Goal: Information Seeking & Learning: Learn about a topic

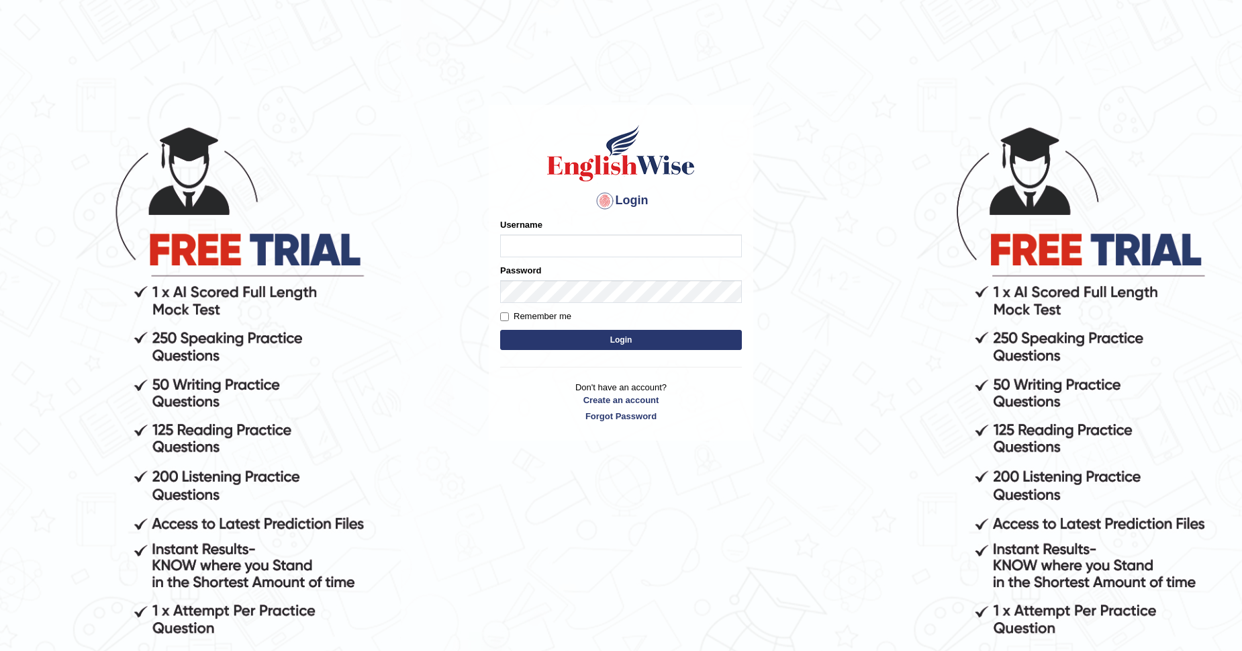
click at [606, 244] on input "Username" at bounding box center [621, 245] width 242 height 23
type input "CKAUR"
click at [621, 342] on button "Login" at bounding box center [621, 340] width 242 height 20
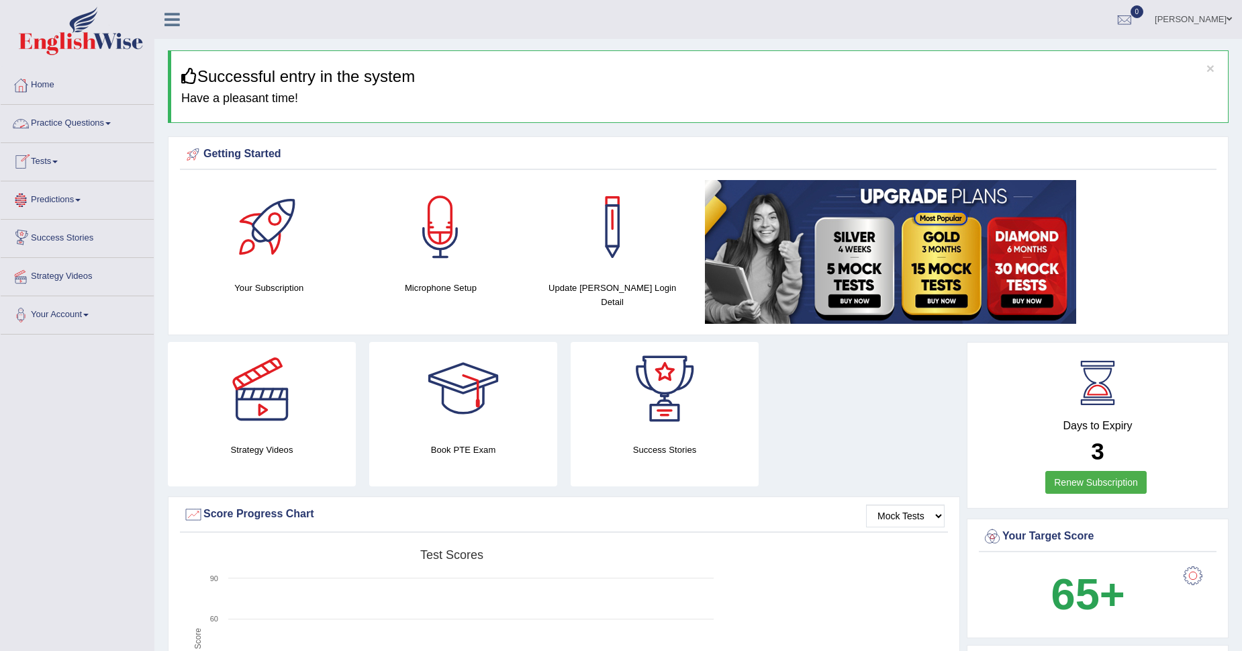
click at [93, 121] on link "Practice Questions" at bounding box center [77, 122] width 153 height 34
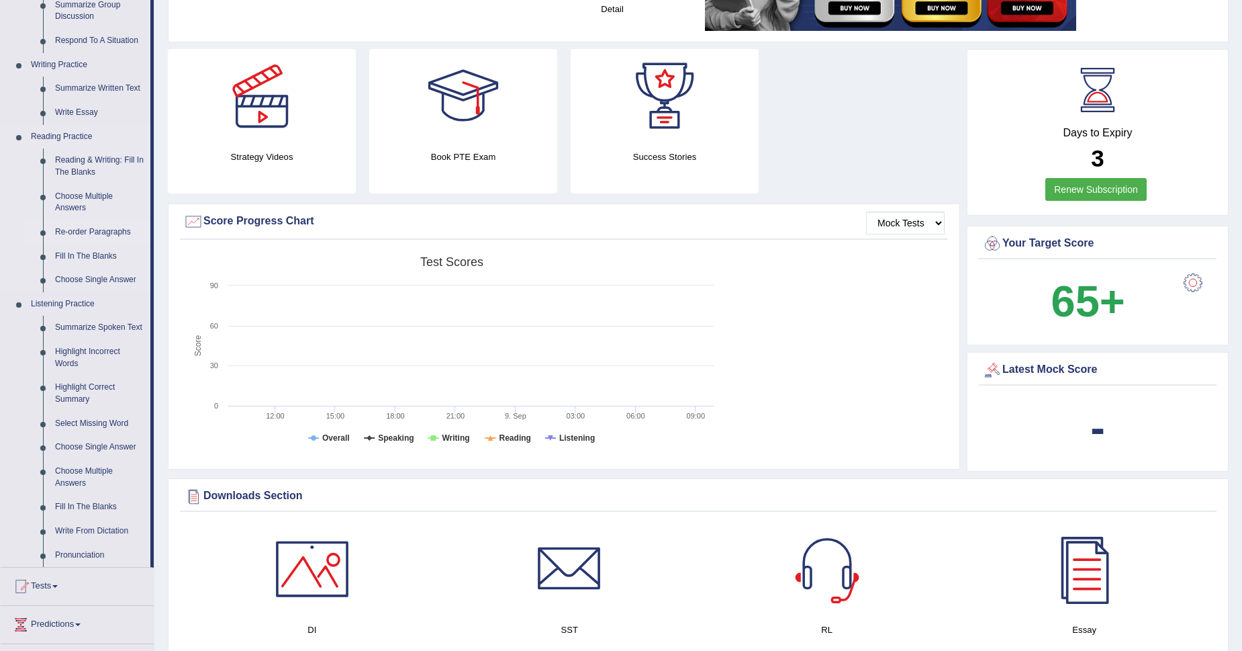
scroll to position [293, 0]
click at [120, 526] on link "Write From Dictation" at bounding box center [99, 531] width 101 height 24
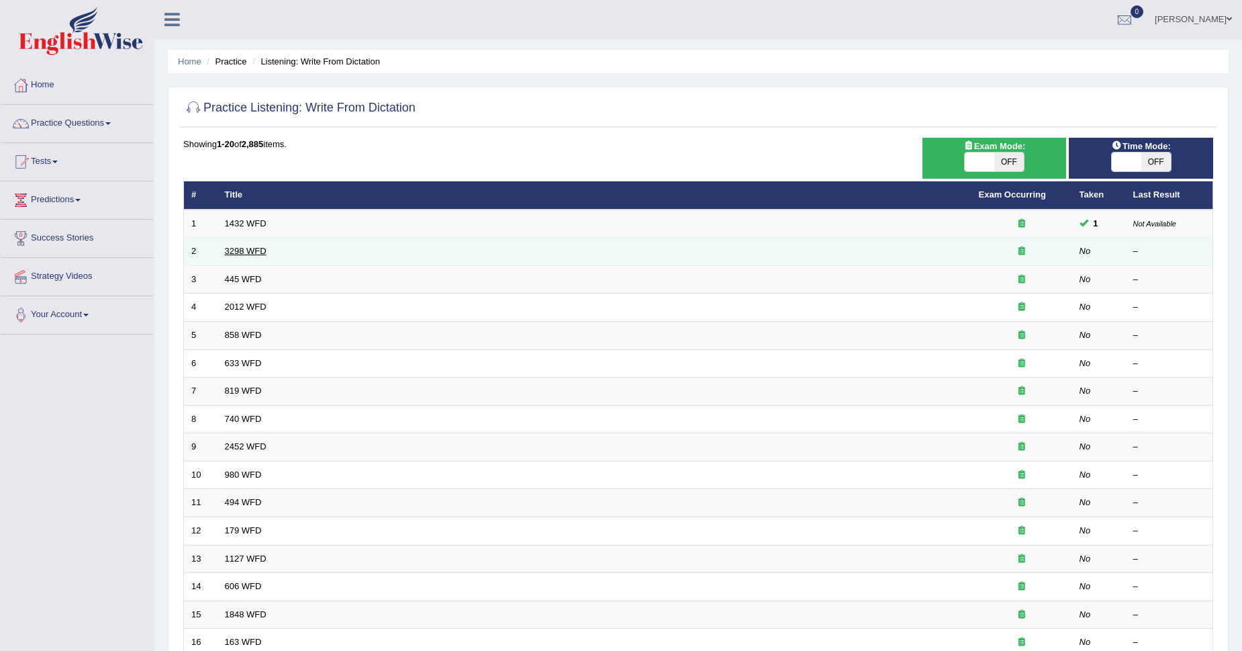
click at [257, 246] on link "3298 WFD" at bounding box center [246, 251] width 42 height 10
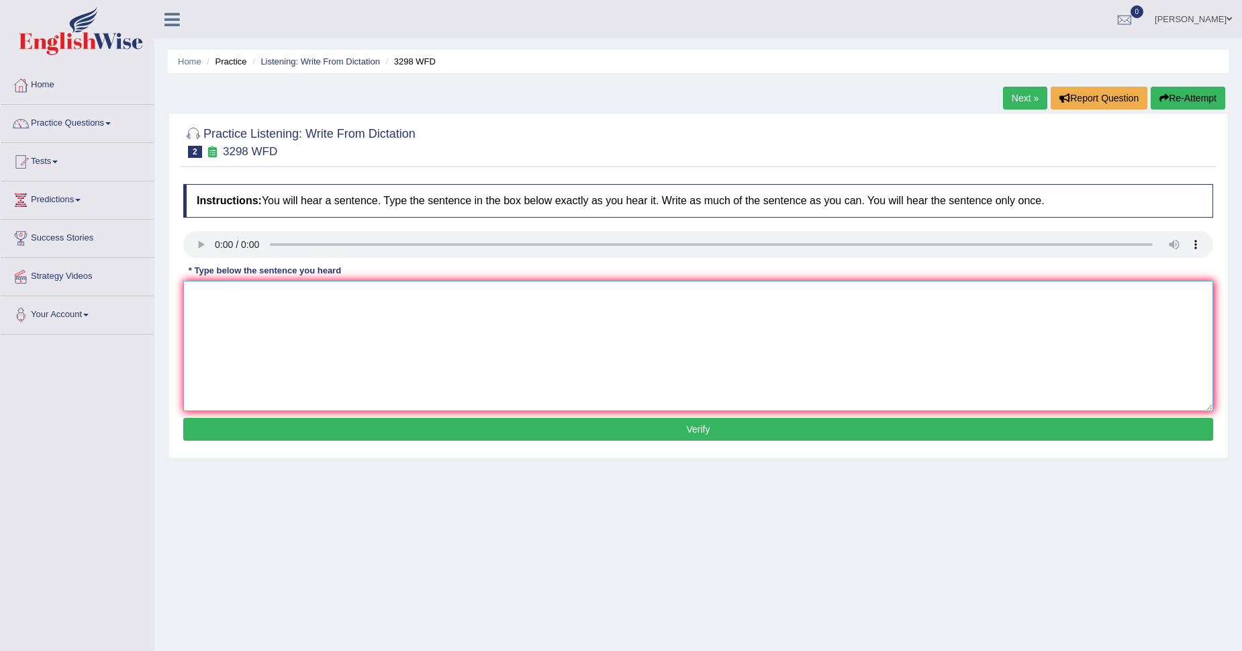
click at [492, 328] on textarea at bounding box center [698, 346] width 1030 height 130
type textarea "a"
click at [291, 294] on textarea "Animal behavior contain both aspect and distinct." at bounding box center [698, 346] width 1030 height 130
type textarea "Animal behavior contains both aspect and distinct."
click at [692, 427] on button "Verify" at bounding box center [698, 429] width 1030 height 23
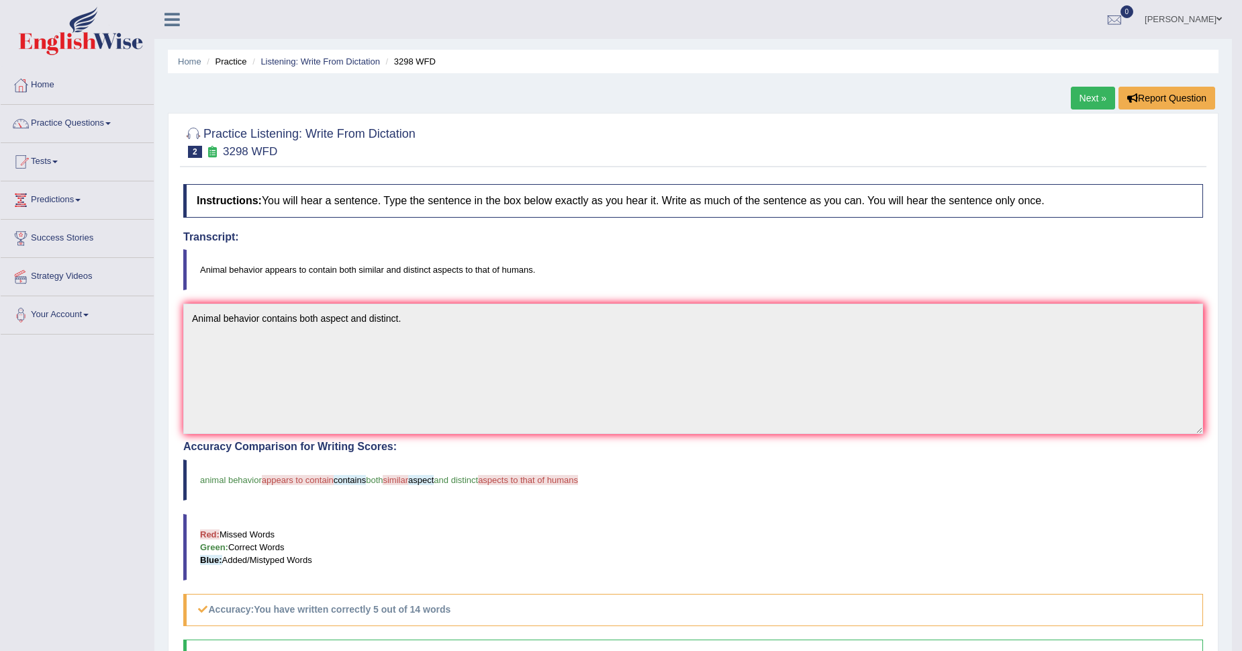
click at [1087, 95] on link "Next »" at bounding box center [1093, 98] width 44 height 23
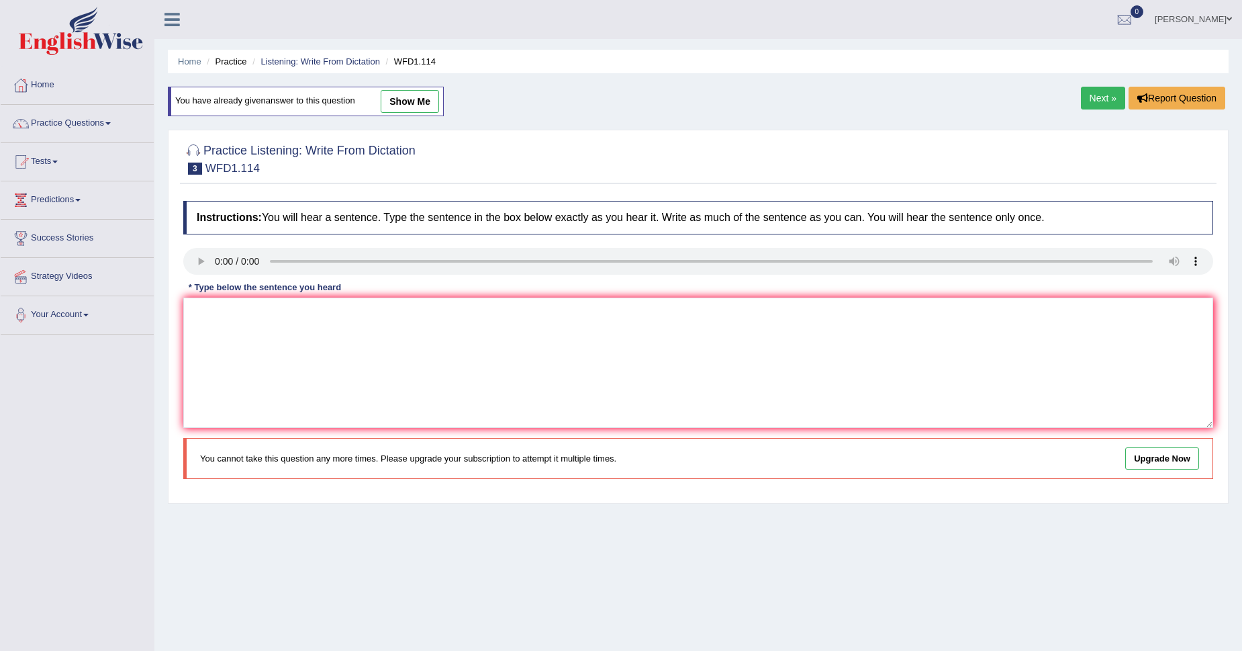
click at [397, 99] on link "show me" at bounding box center [410, 101] width 58 height 23
type textarea "The autor's work is less theoratical and more experimental."
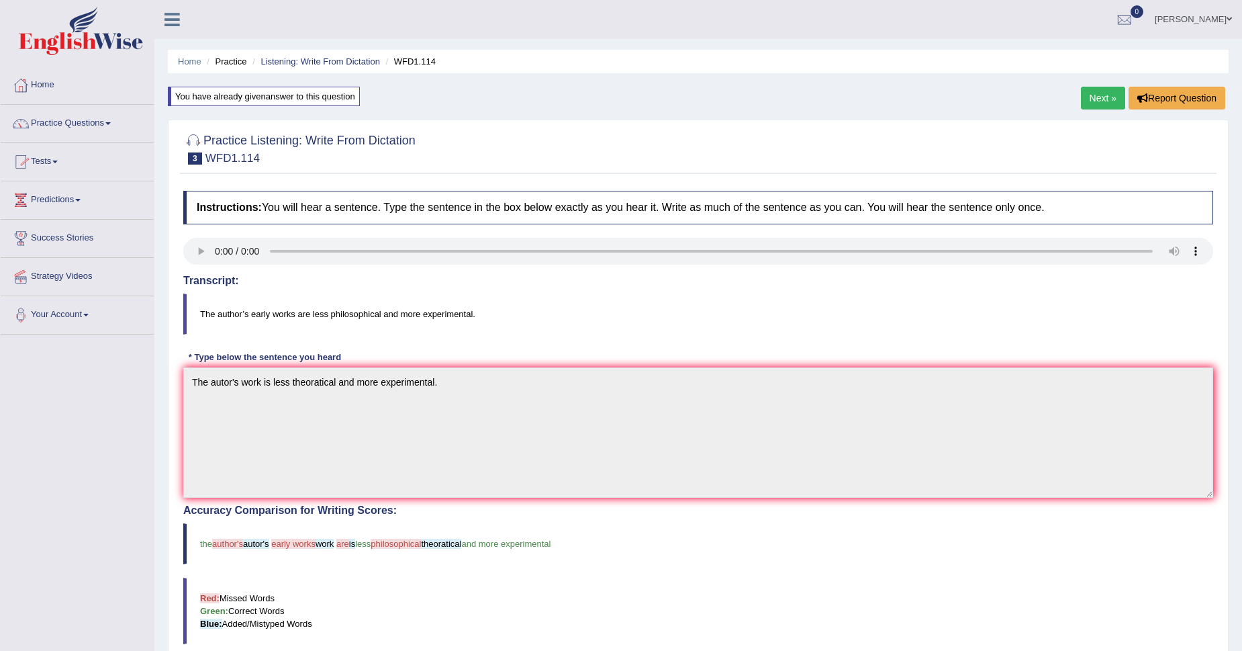
click at [88, 123] on link "Practice Questions" at bounding box center [77, 122] width 153 height 34
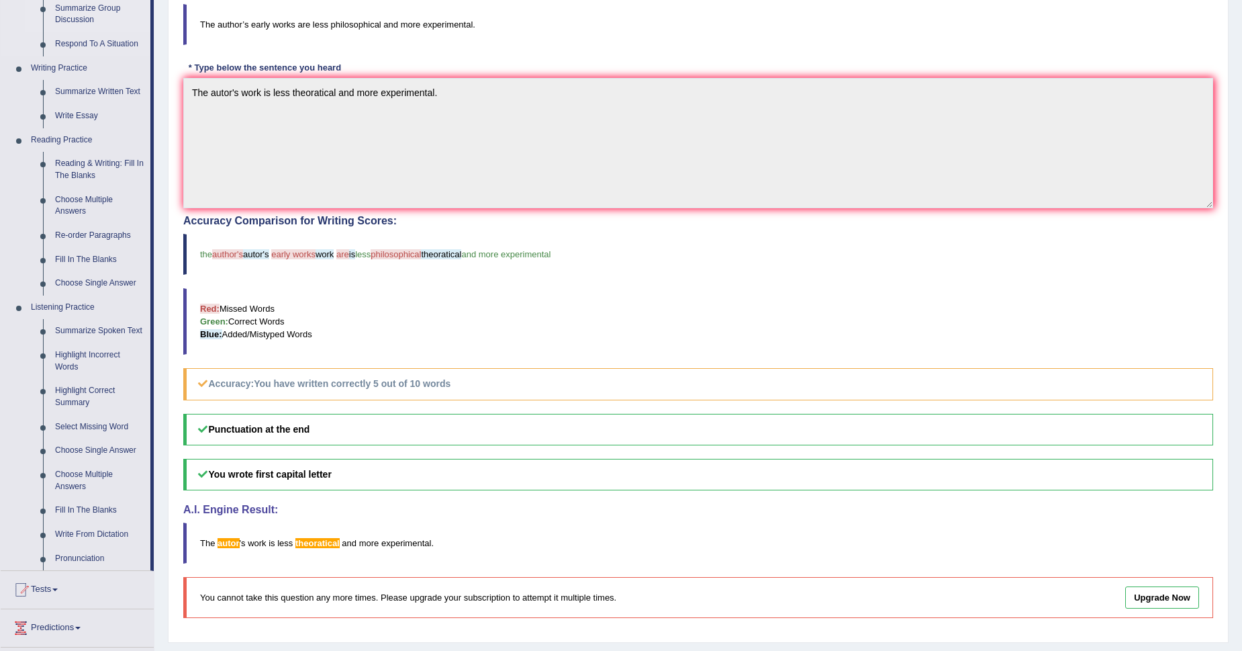
scroll to position [293, 0]
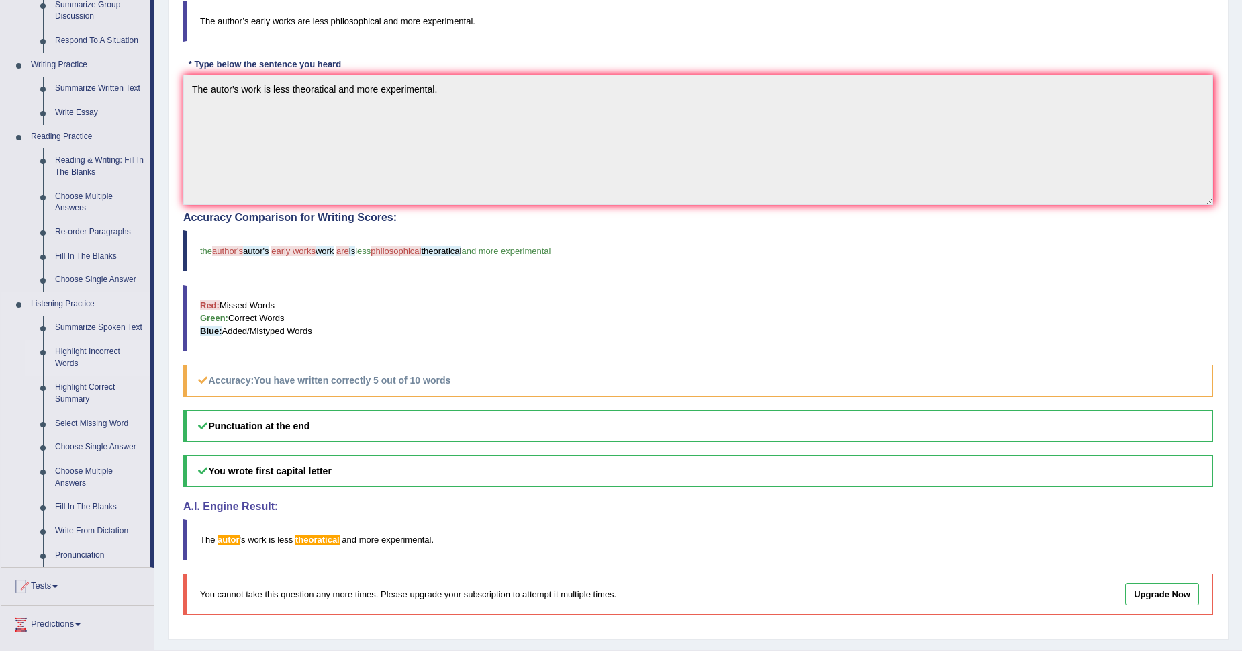
click at [72, 350] on link "Highlight Incorrect Words" at bounding box center [99, 358] width 101 height 36
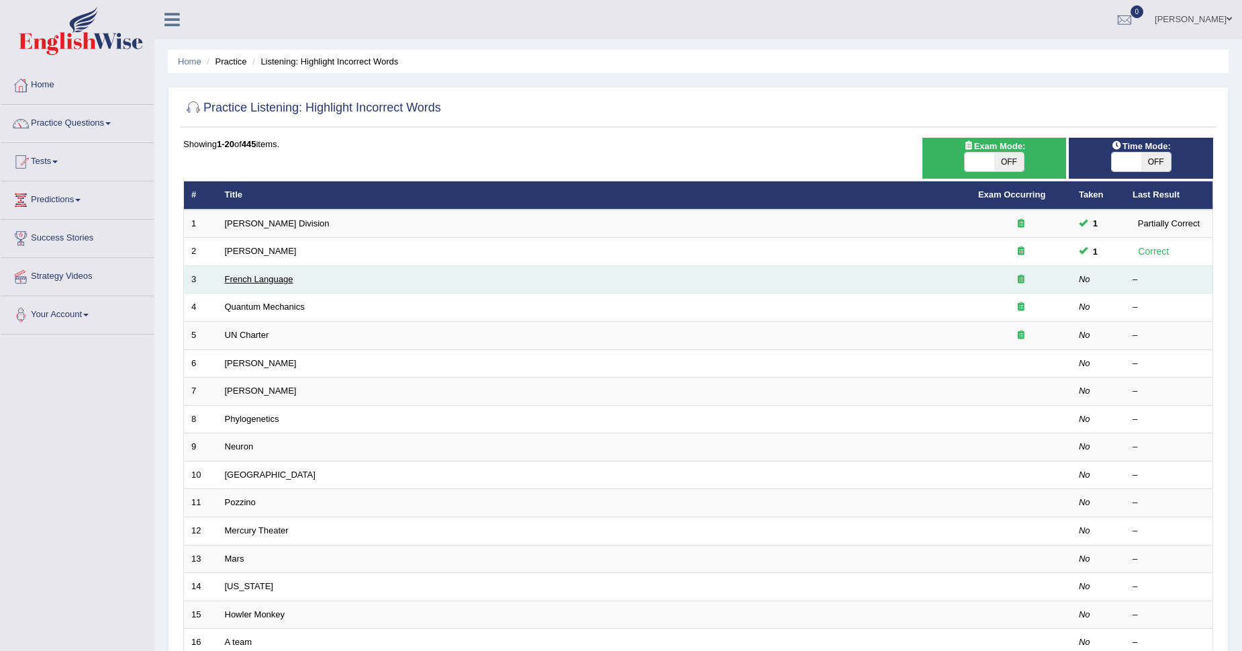
click at [238, 279] on link "French Language" at bounding box center [259, 279] width 68 height 10
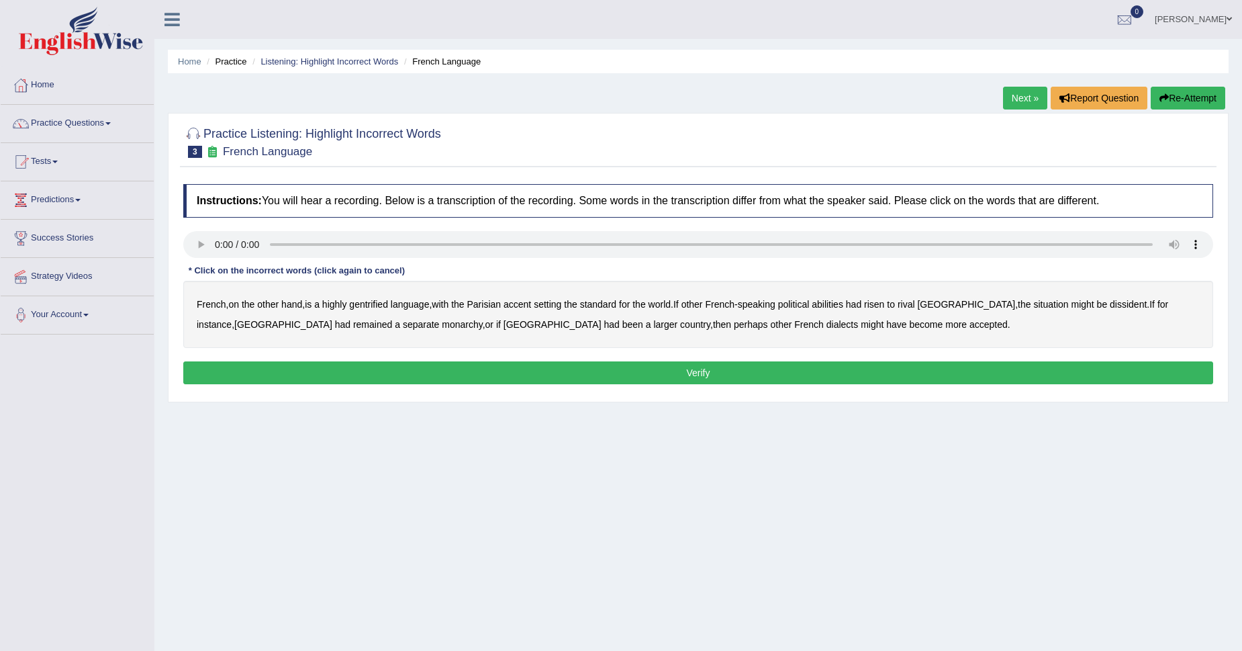
click at [384, 308] on b "gentrified" at bounding box center [368, 304] width 39 height 11
click at [835, 302] on b "abilities" at bounding box center [828, 304] width 32 height 11
click at [1110, 306] on b "dissident" at bounding box center [1128, 304] width 37 height 11
click at [442, 326] on b "monarchy" at bounding box center [462, 324] width 40 height 11
click at [695, 375] on button "Verify" at bounding box center [698, 372] width 1030 height 23
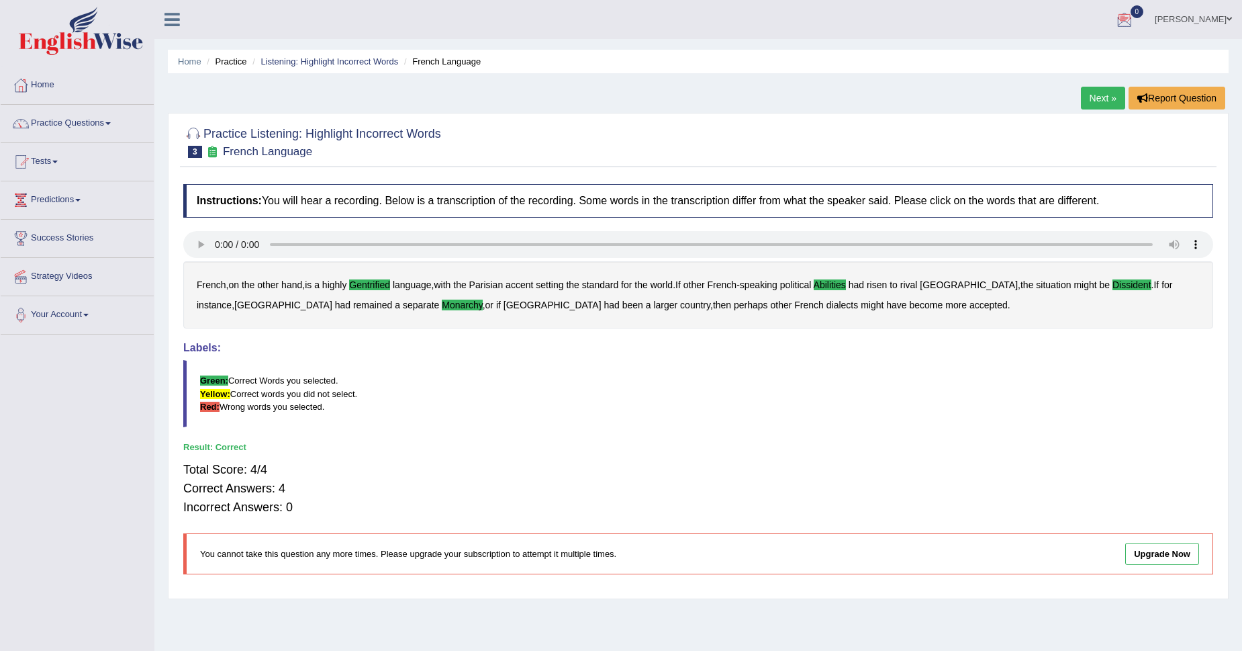
click at [1107, 97] on link "Next »" at bounding box center [1103, 98] width 44 height 23
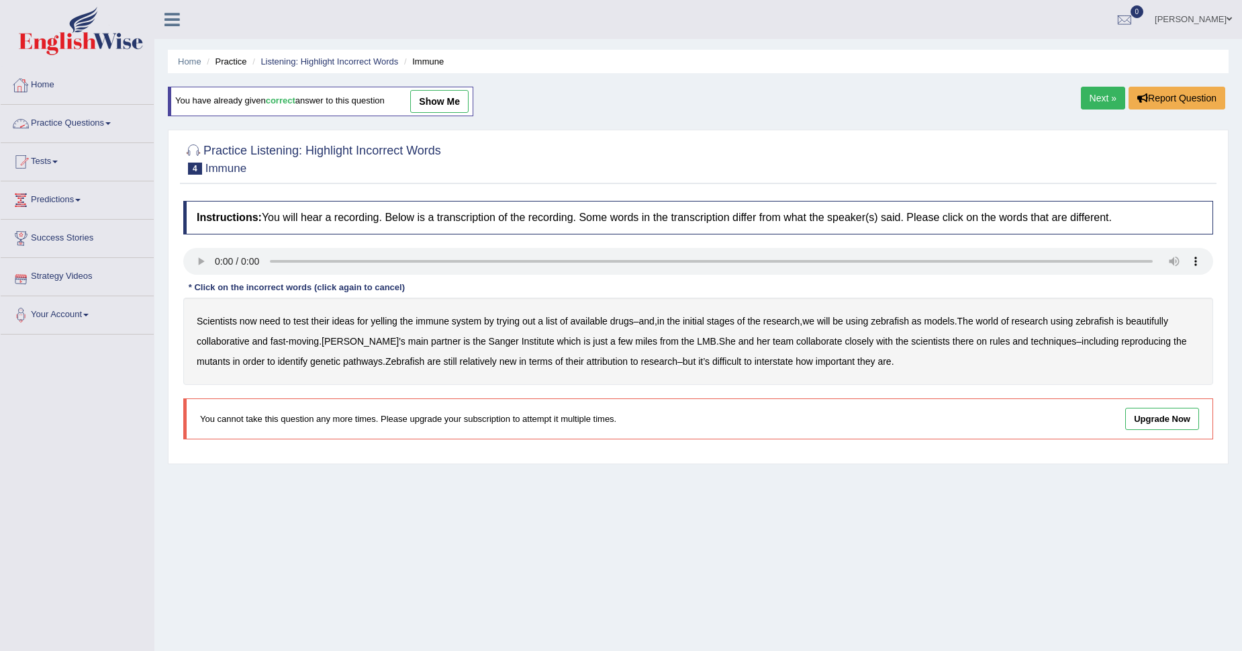
click at [93, 124] on link "Practice Questions" at bounding box center [77, 122] width 153 height 34
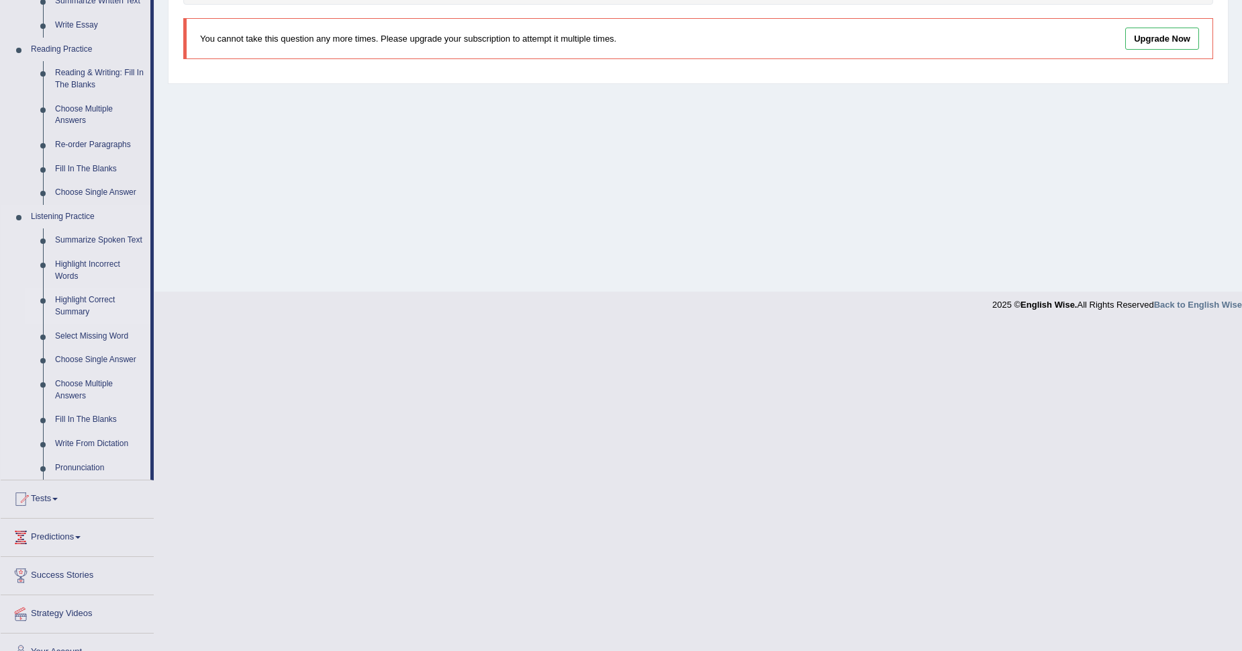
scroll to position [390, 0]
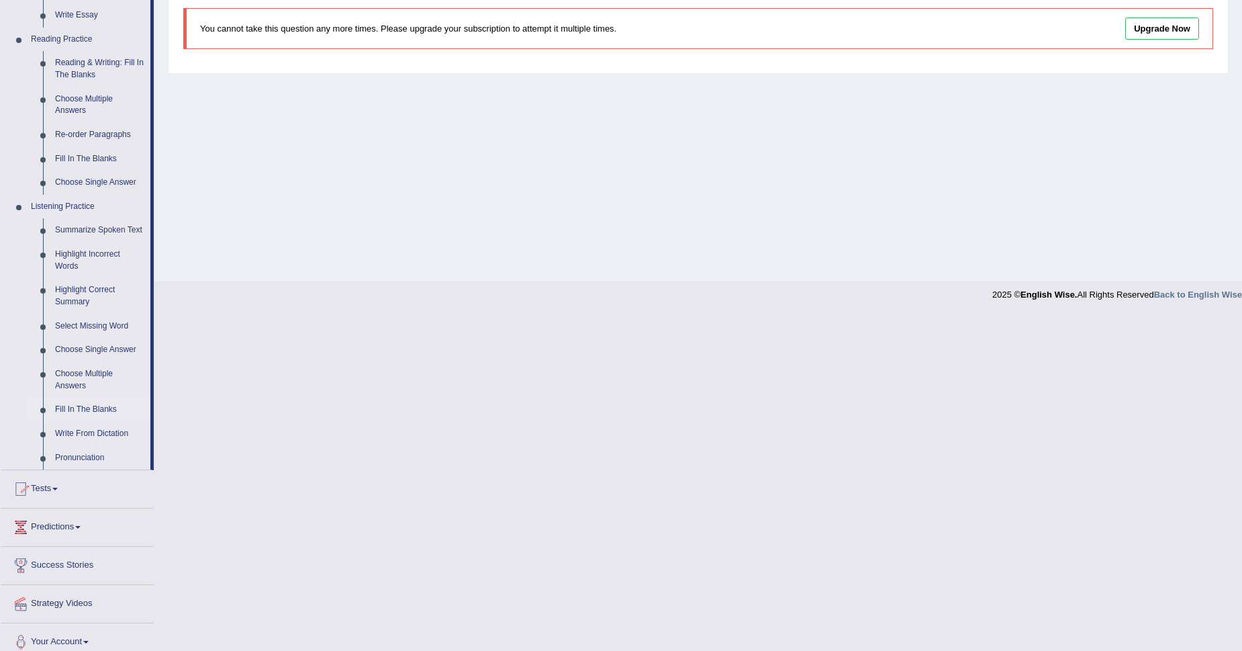
click at [89, 408] on link "Fill In The Blanks" at bounding box center [99, 409] width 101 height 24
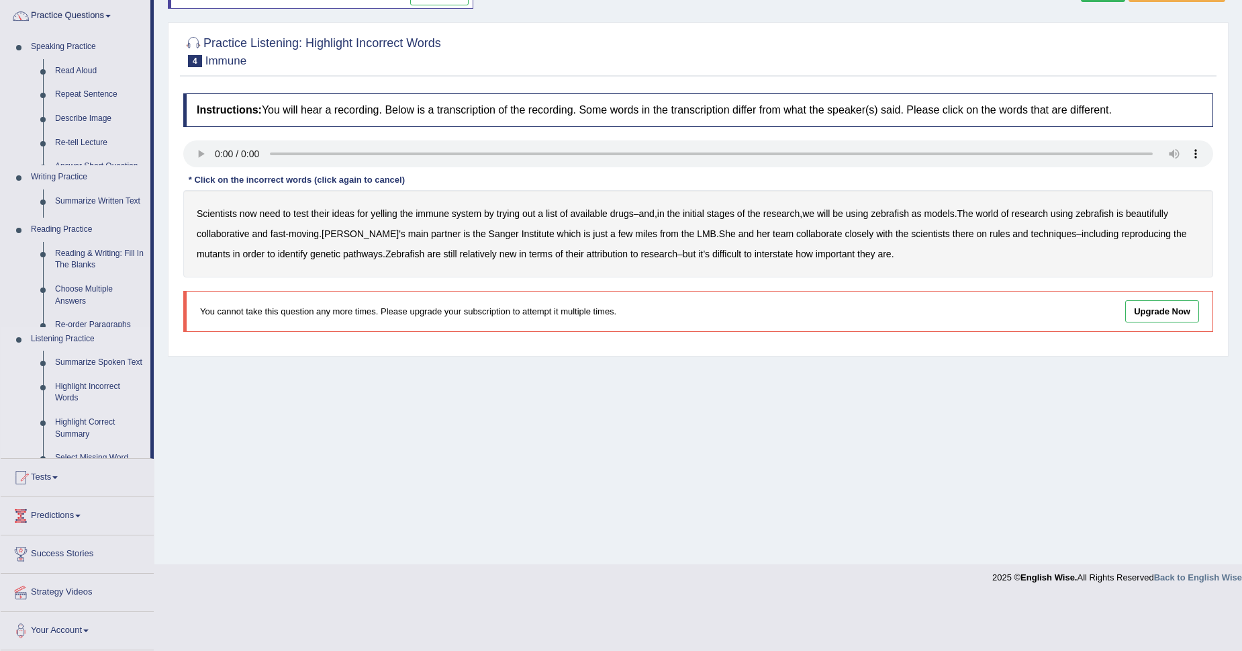
scroll to position [54, 0]
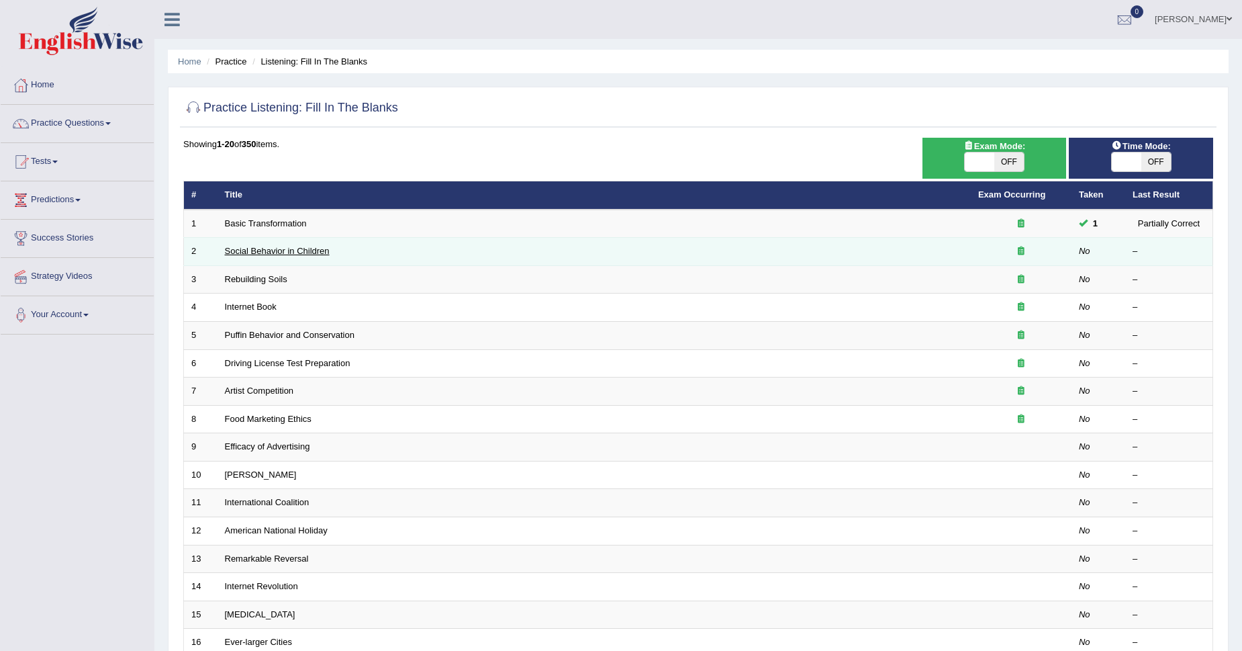
click at [301, 246] on link "Social Behavior in Children" at bounding box center [277, 251] width 105 height 10
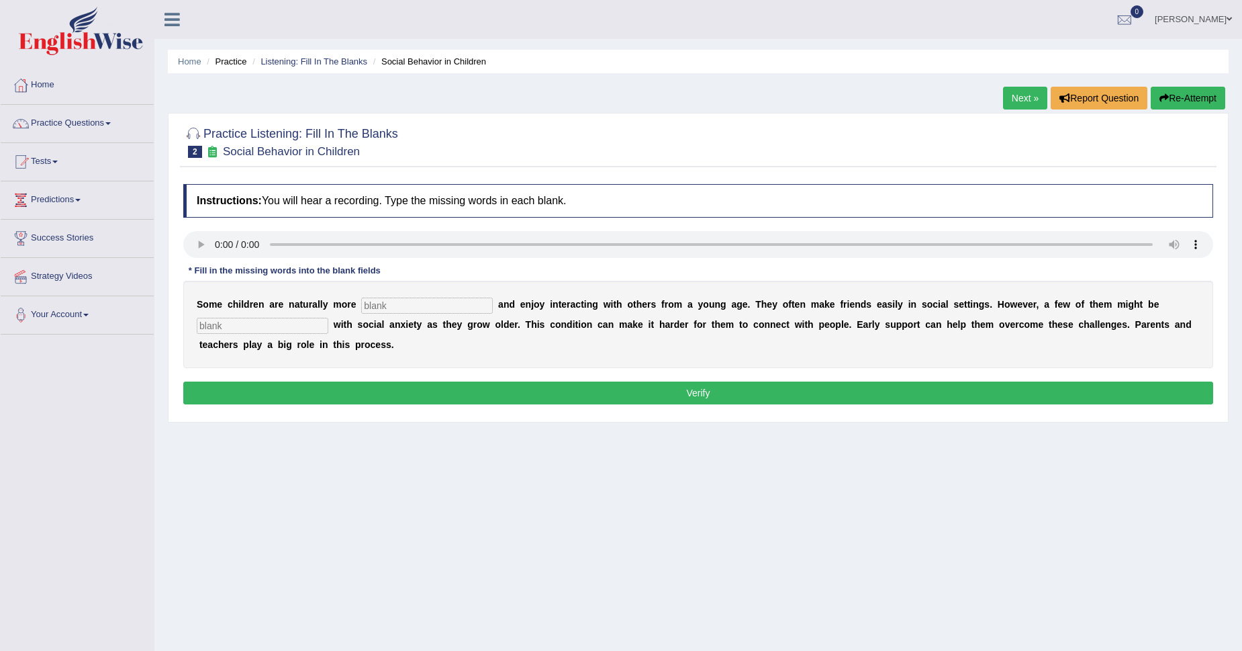
click at [281, 322] on input "text" at bounding box center [263, 326] width 132 height 16
type input "diagnosed"
click at [416, 297] on input "text" at bounding box center [427, 305] width 132 height 16
type input "socialable"
click at [696, 385] on button "Verify" at bounding box center [698, 392] width 1030 height 23
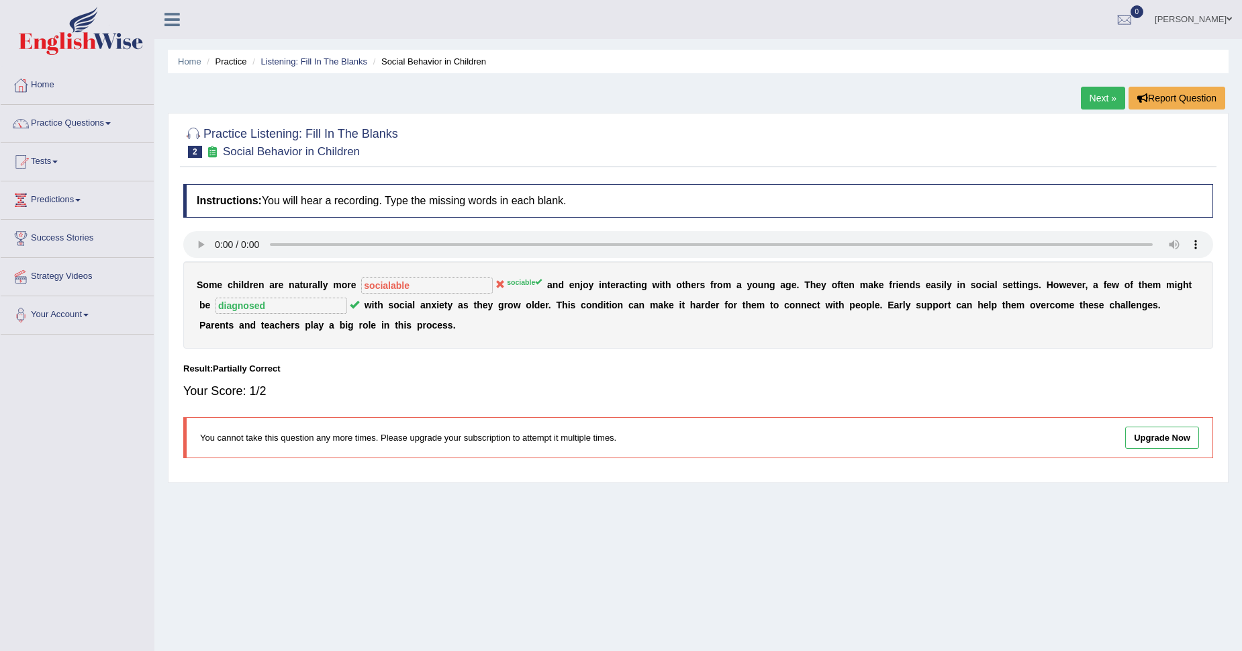
click at [518, 285] on sup "sociable" at bounding box center [524, 282] width 35 height 8
click at [56, 121] on link "Practice Questions" at bounding box center [77, 122] width 153 height 34
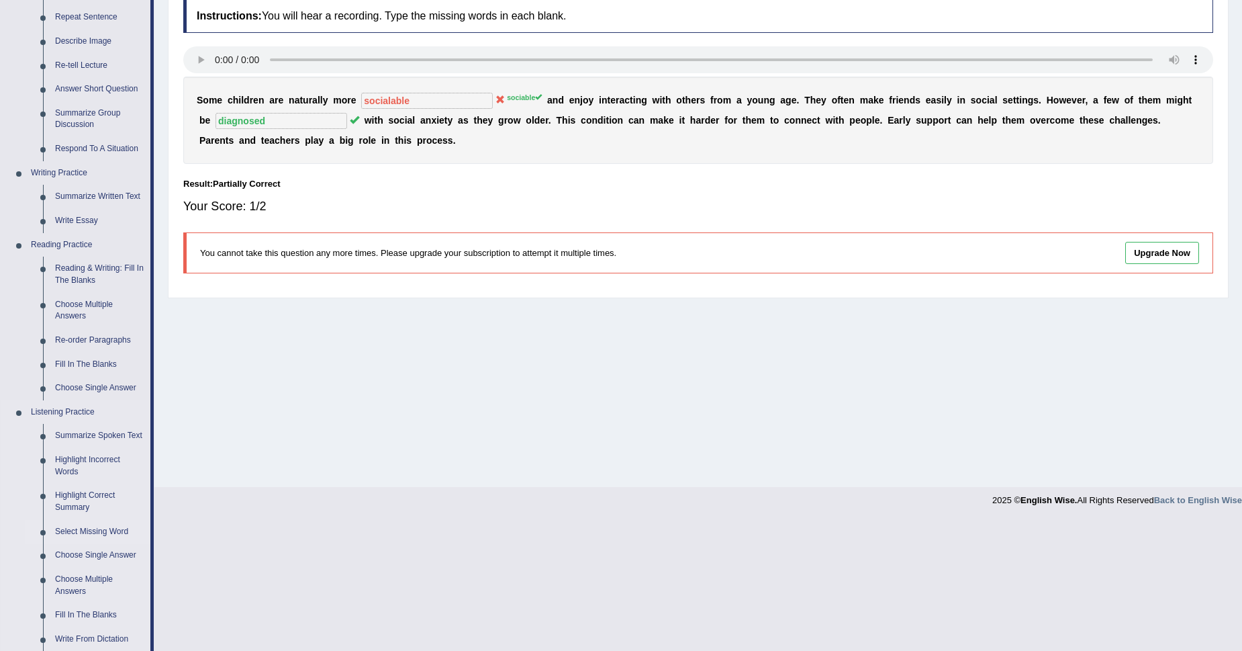
scroll to position [195, 0]
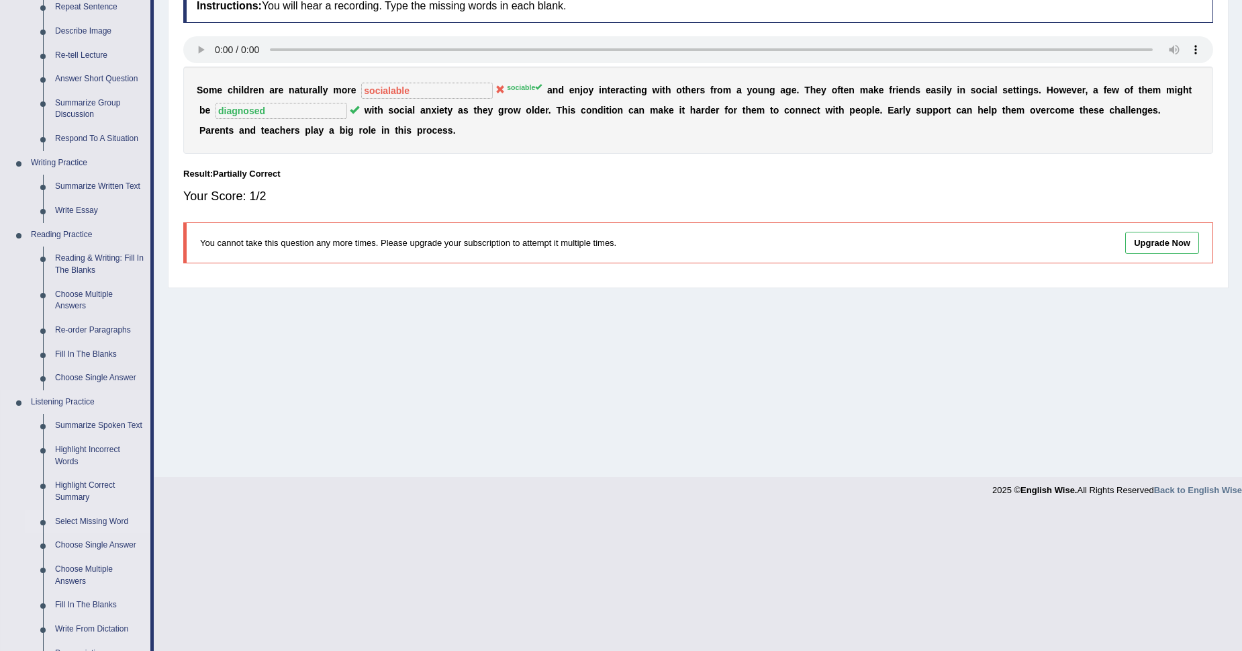
click at [87, 520] on link "Select Missing Word" at bounding box center [99, 522] width 101 height 24
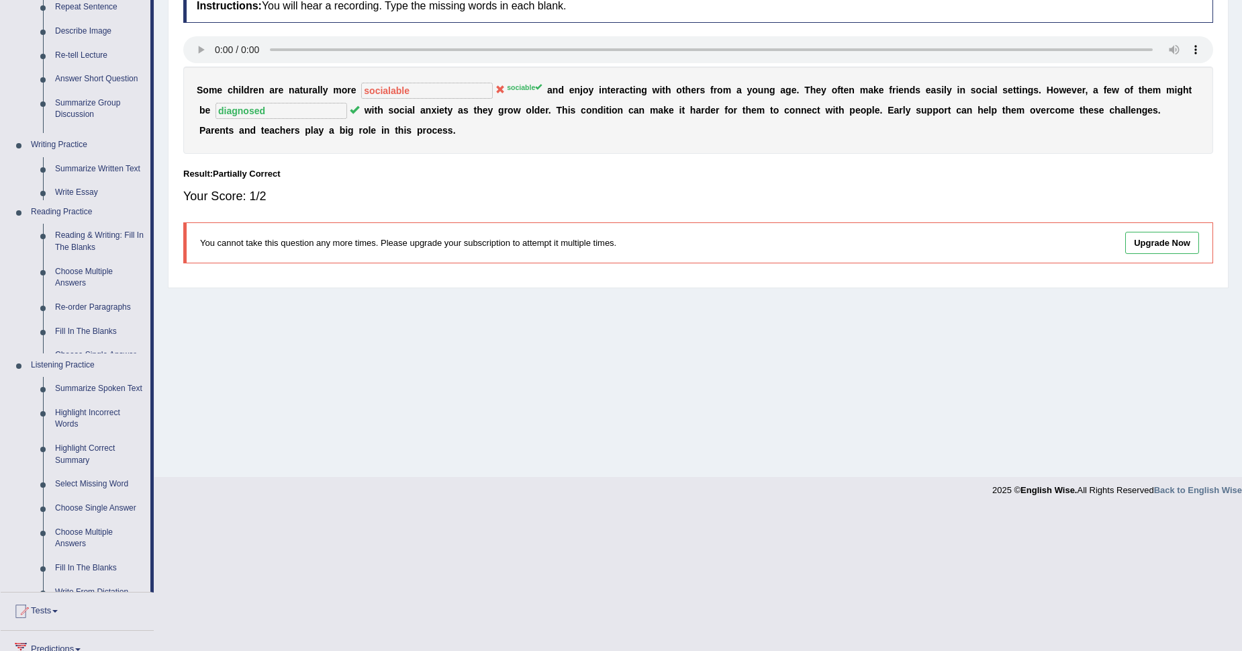
scroll to position [54, 0]
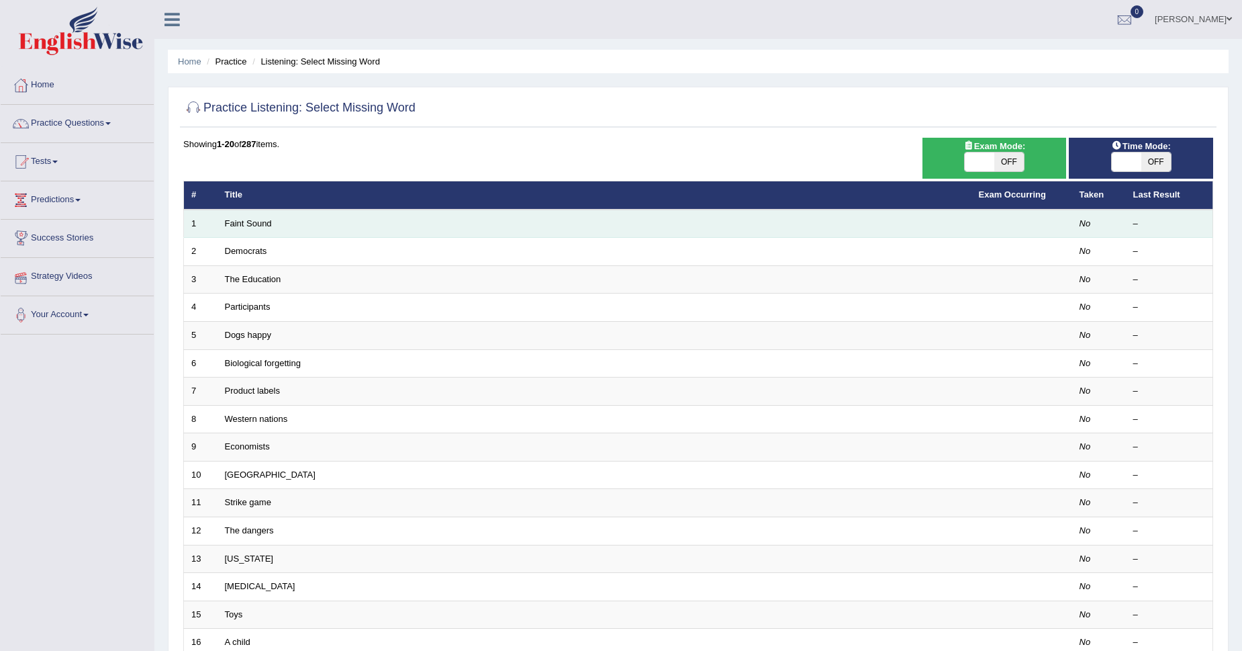
click at [250, 228] on td "Faint Sound" at bounding box center [595, 223] width 754 height 28
click at [267, 220] on link "Faint Sound" at bounding box center [248, 223] width 47 height 10
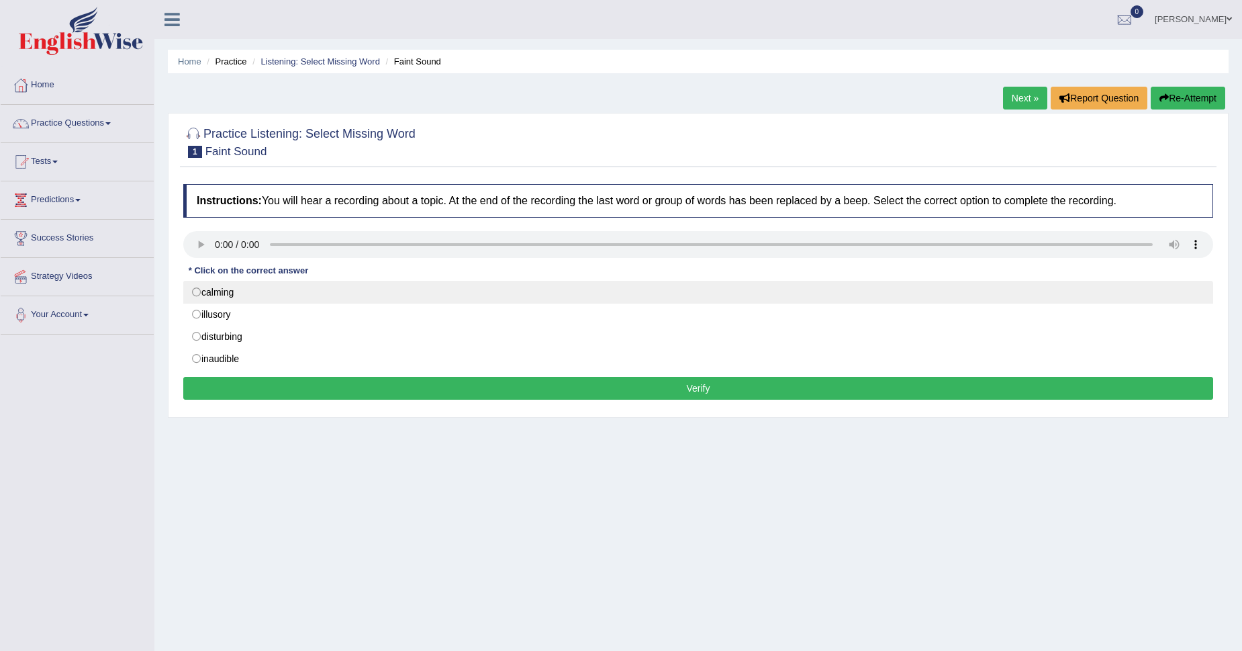
click at [195, 287] on label "calming" at bounding box center [698, 292] width 1030 height 23
radio input "true"
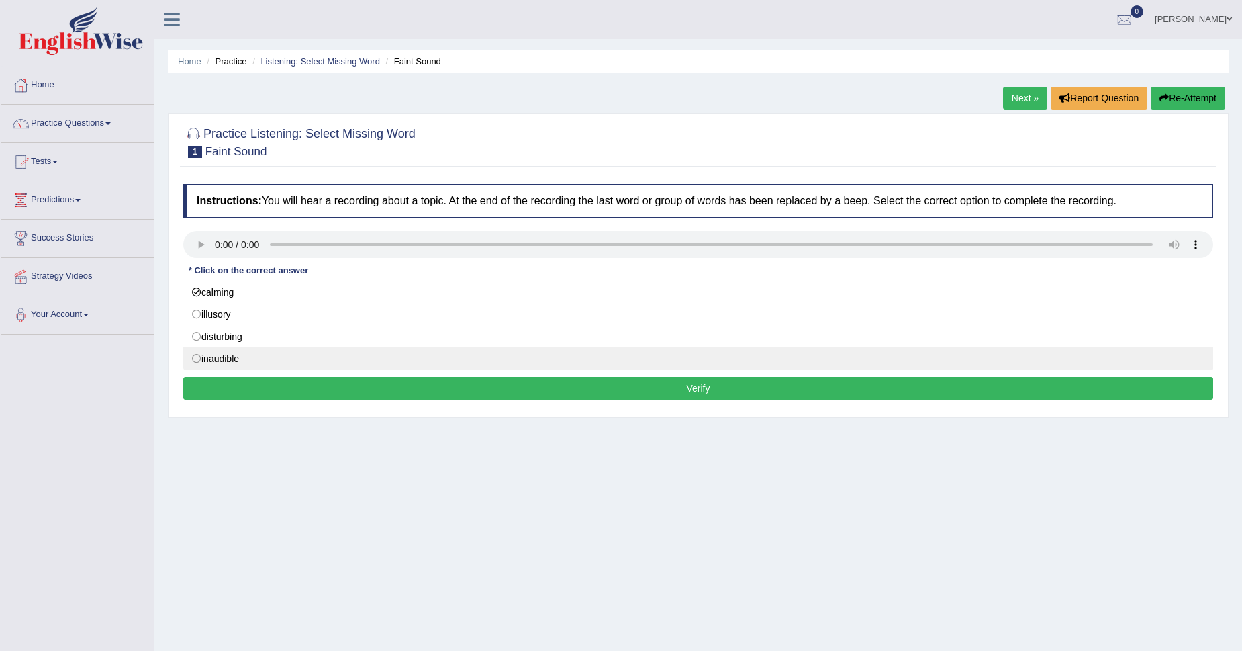
click at [194, 355] on label "inaudible" at bounding box center [698, 358] width 1030 height 23
radio input "true"
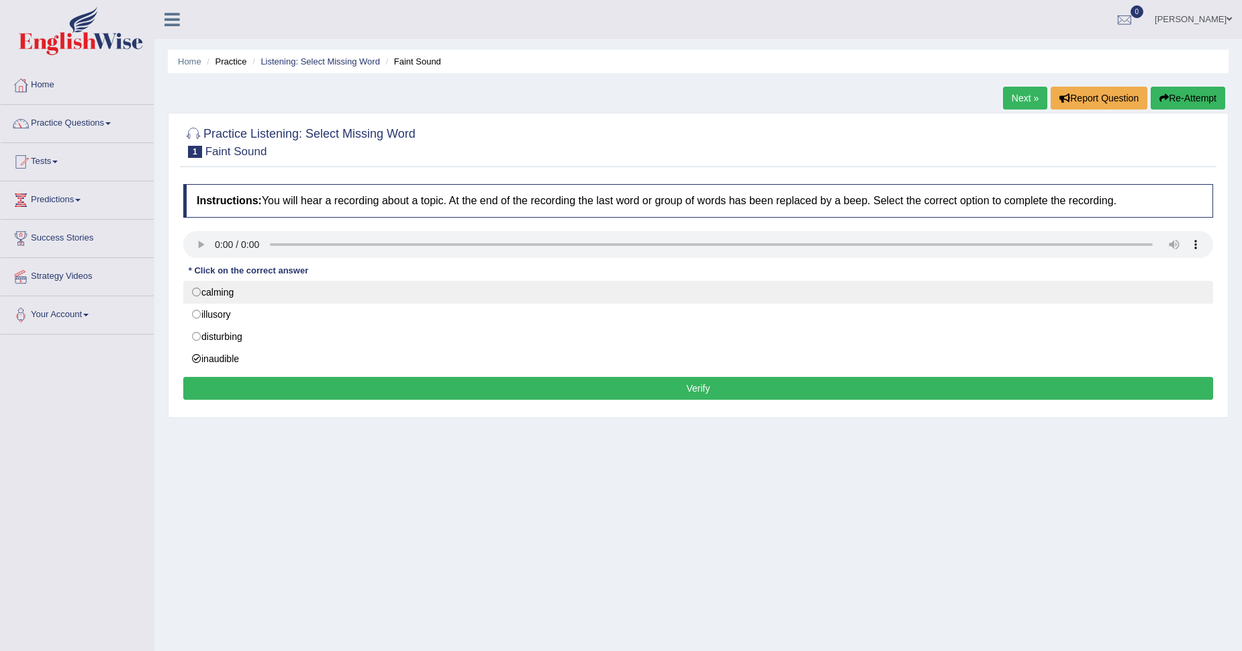
click at [198, 293] on label "calming" at bounding box center [698, 292] width 1030 height 23
radio input "true"
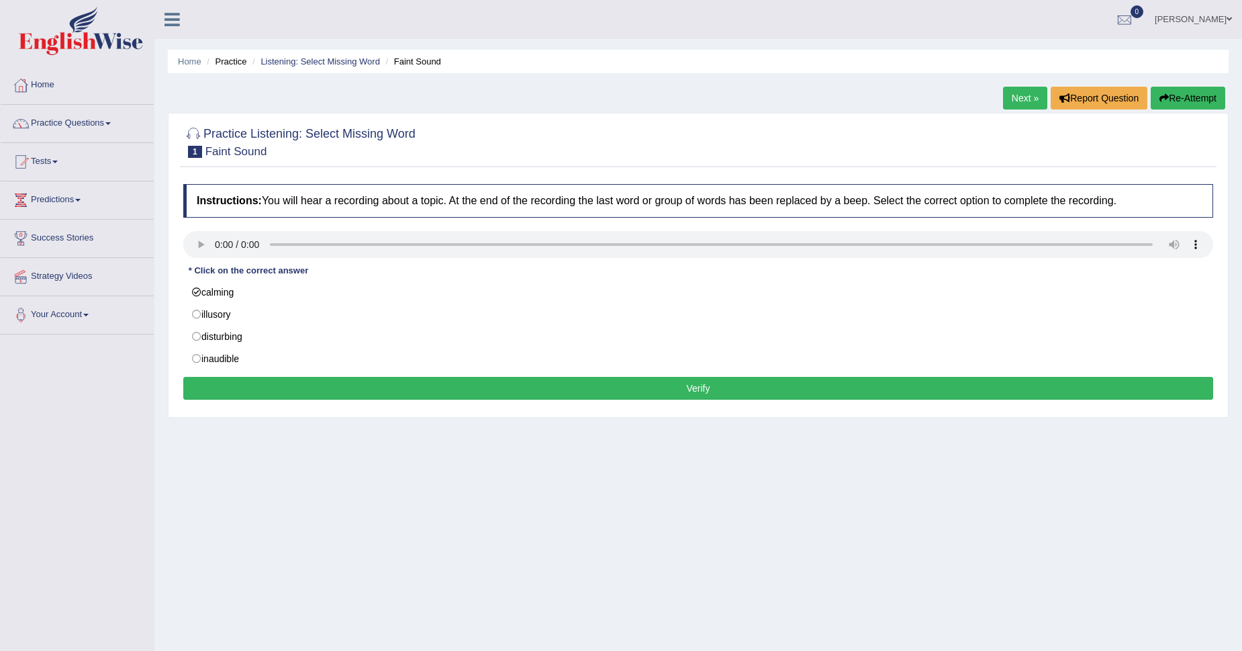
click at [684, 391] on button "Verify" at bounding box center [698, 388] width 1030 height 23
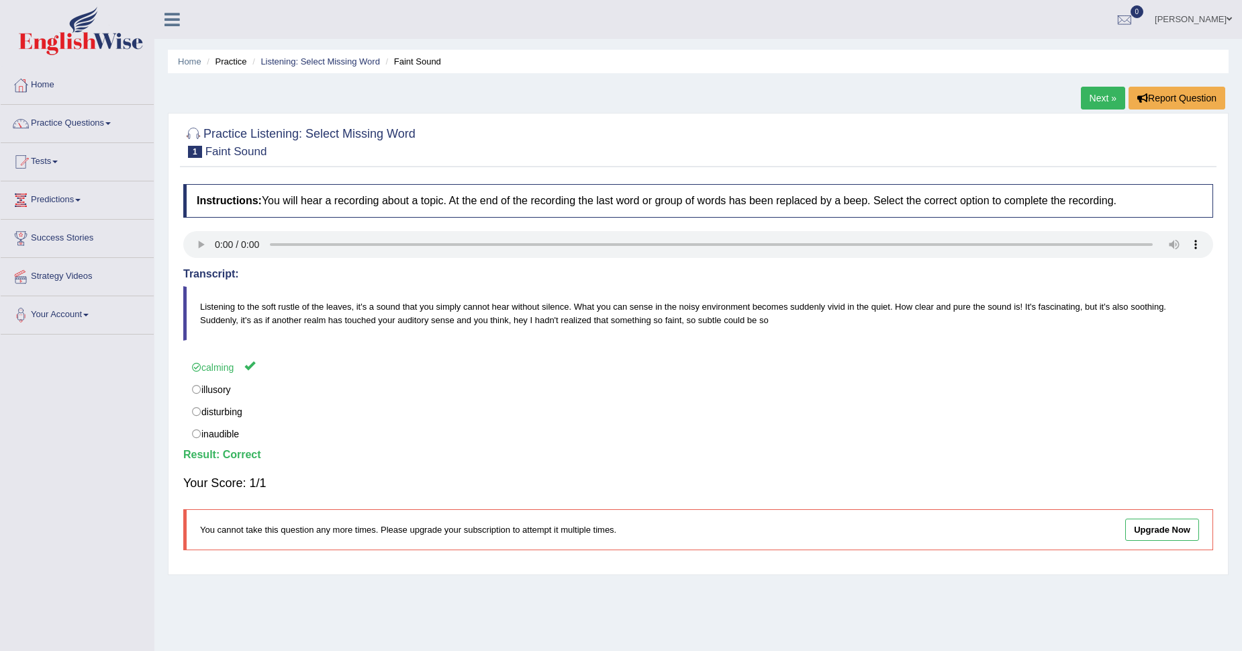
click at [61, 198] on link "Predictions" at bounding box center [77, 198] width 153 height 34
click at [56, 233] on link "Latest Predictions" at bounding box center [88, 231] width 126 height 24
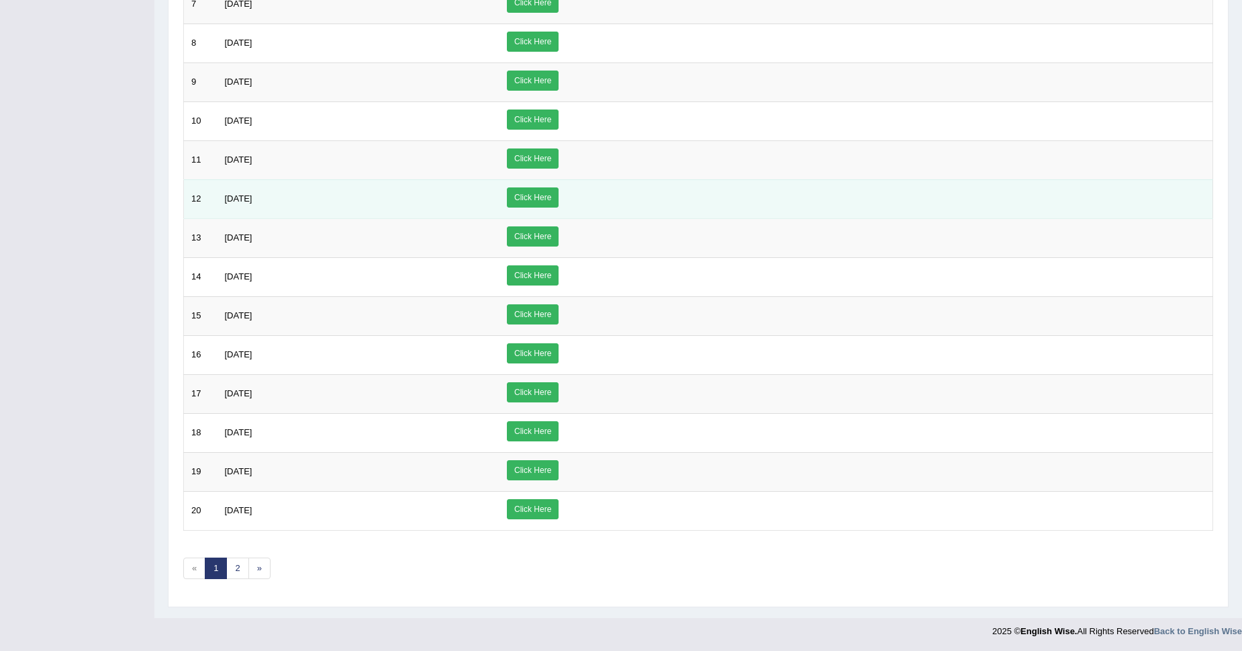
scroll to position [429, 0]
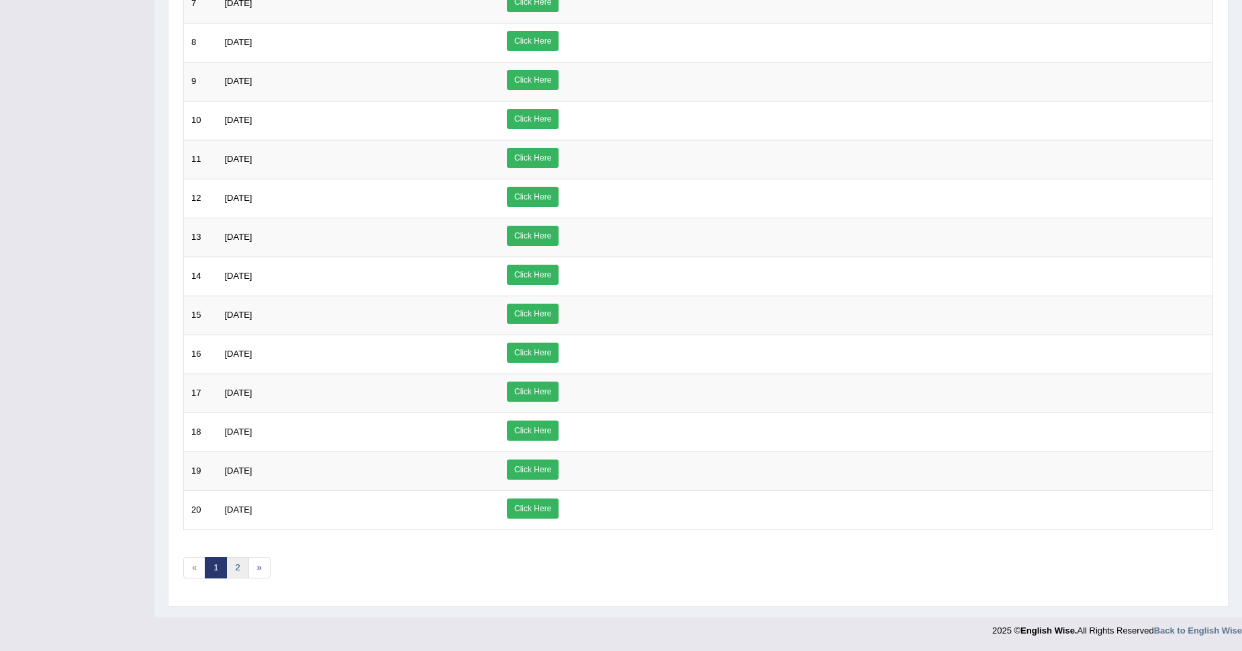
click at [236, 565] on link "2" at bounding box center [237, 568] width 22 height 22
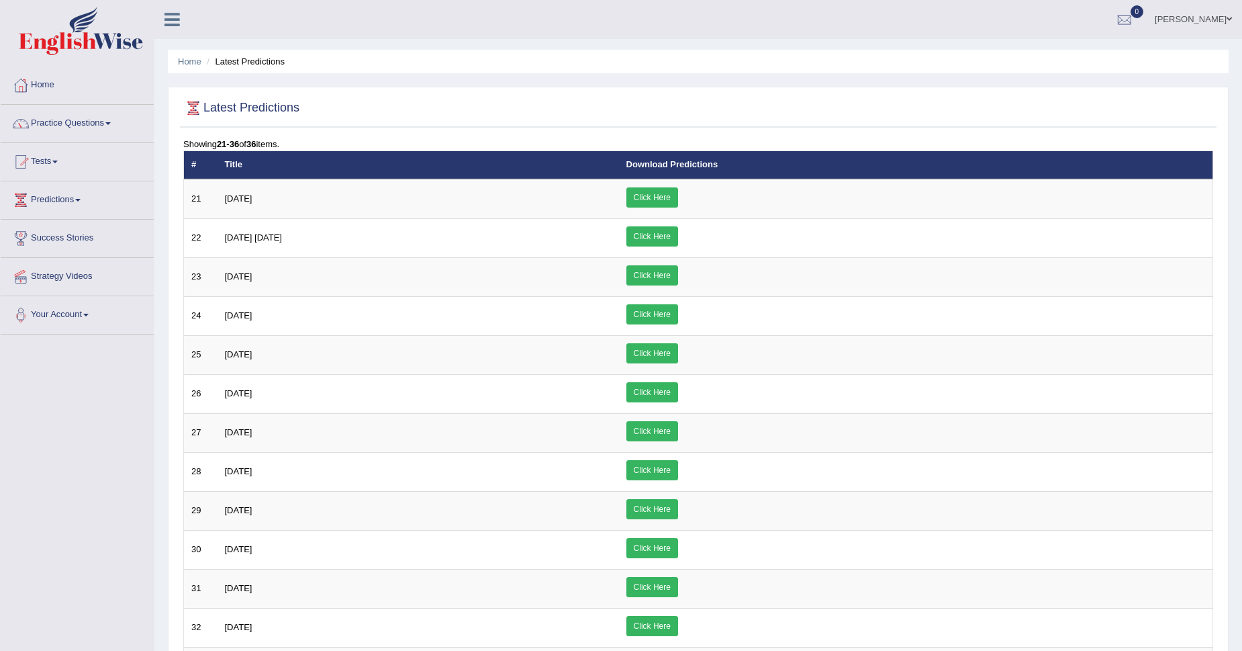
click at [52, 154] on link "Tests" at bounding box center [77, 160] width 153 height 34
click at [57, 124] on link "Practice Questions" at bounding box center [77, 122] width 153 height 34
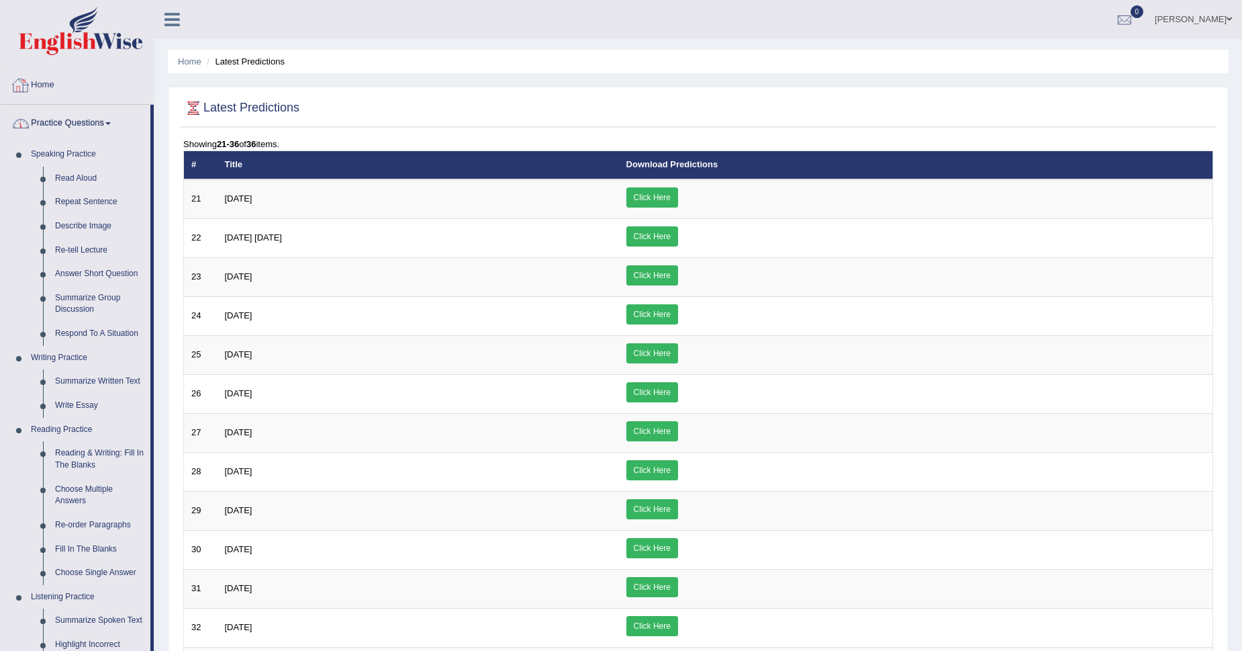
click at [50, 80] on link "Home" at bounding box center [77, 83] width 153 height 34
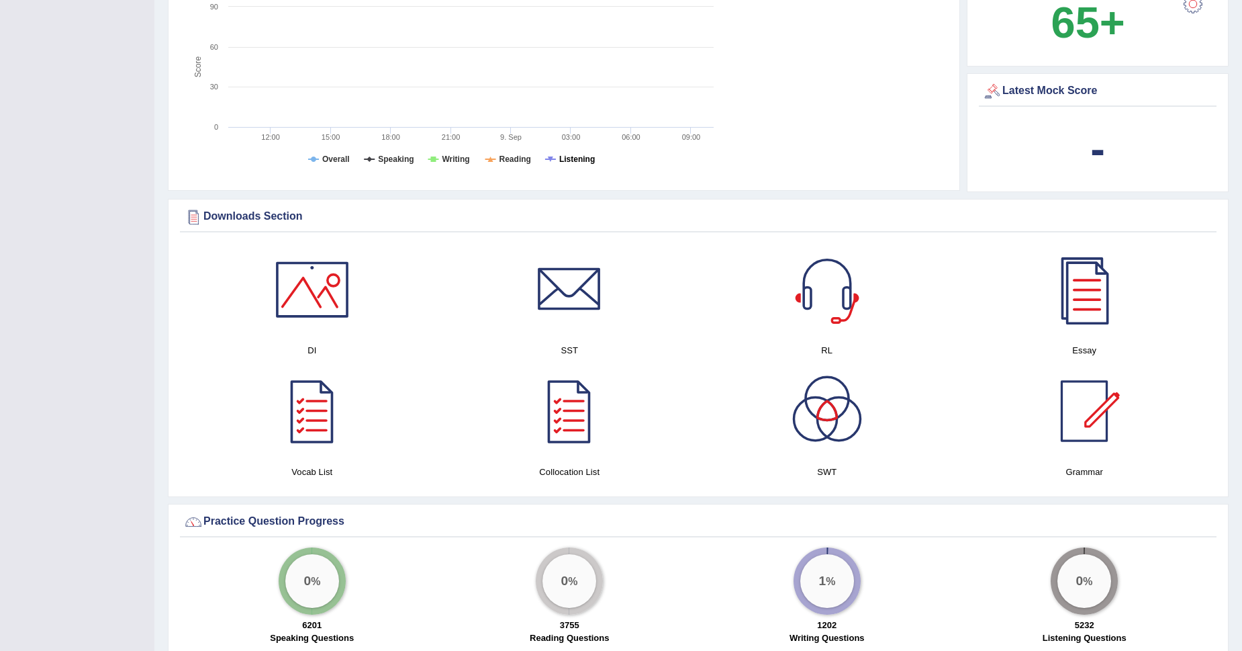
scroll to position [487, 0]
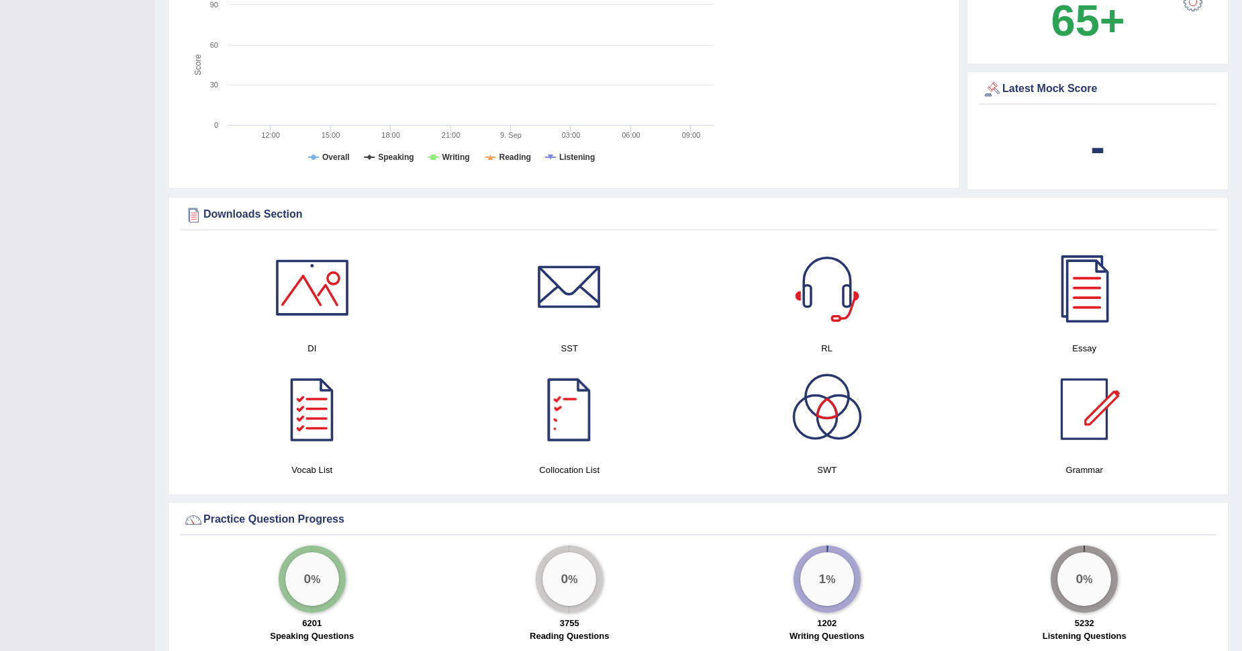
click at [569, 424] on div at bounding box center [569, 409] width 94 height 94
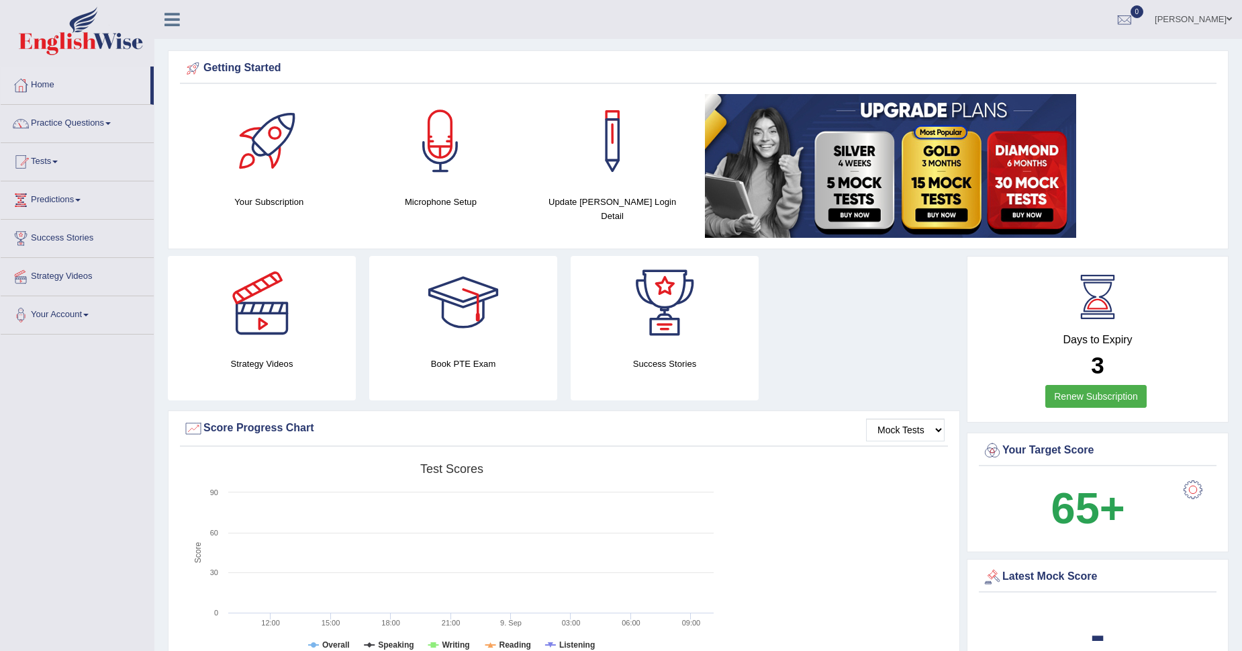
scroll to position [0, 0]
click at [1215, 15] on link "KIRANDEEP" at bounding box center [1193, 17] width 97 height 35
click at [1146, 160] on link "Log out" at bounding box center [1168, 160] width 145 height 31
